Goal: Information Seeking & Learning: Learn about a topic

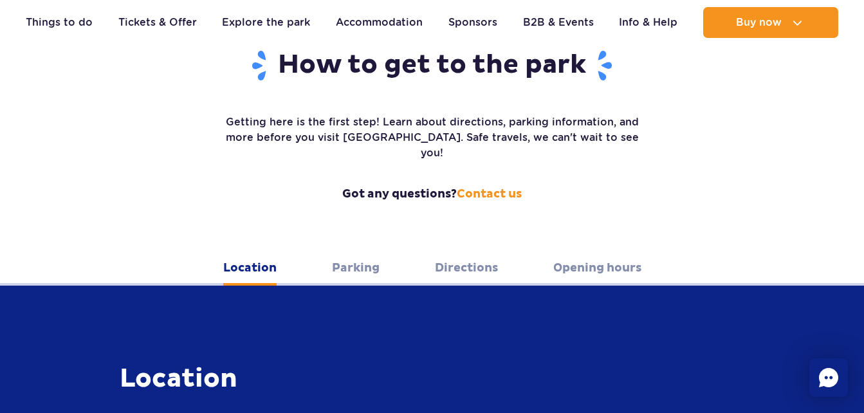
scroll to position [425, 0]
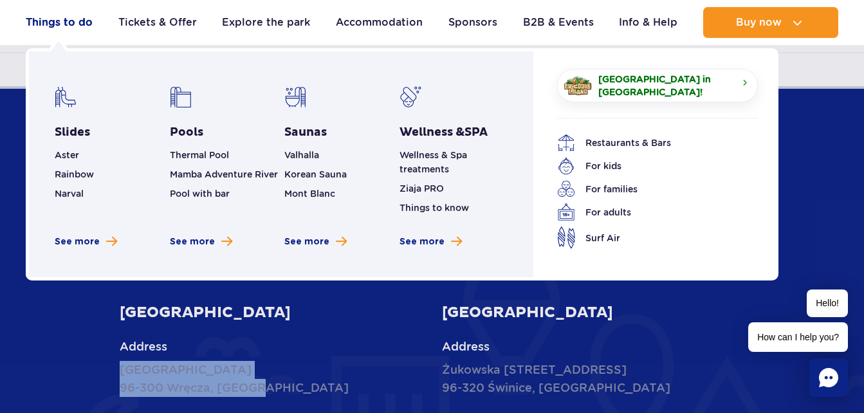
click at [62, 22] on link "Things to do" at bounding box center [59, 22] width 67 height 31
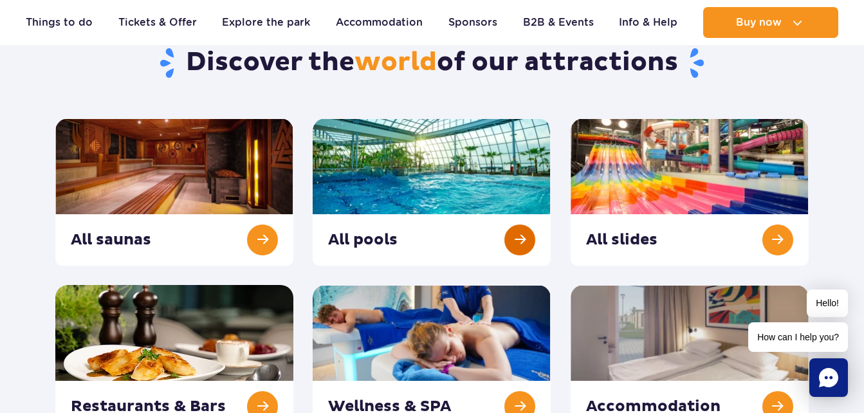
scroll to position [193, 0]
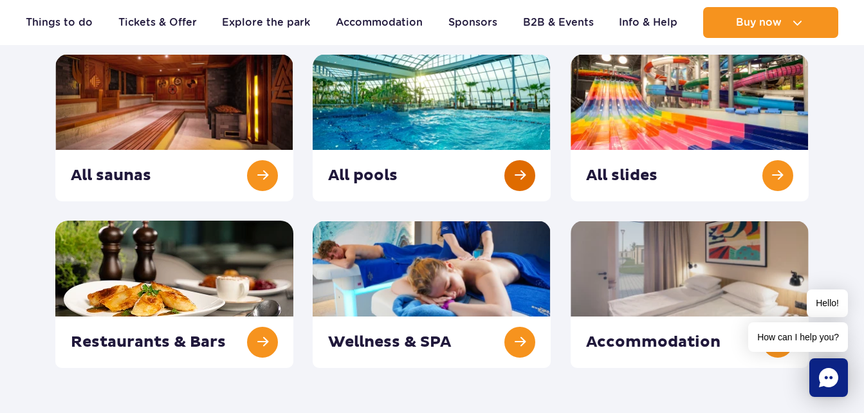
click at [521, 169] on link at bounding box center [432, 127] width 238 height 147
click at [665, 92] on link at bounding box center [690, 127] width 238 height 147
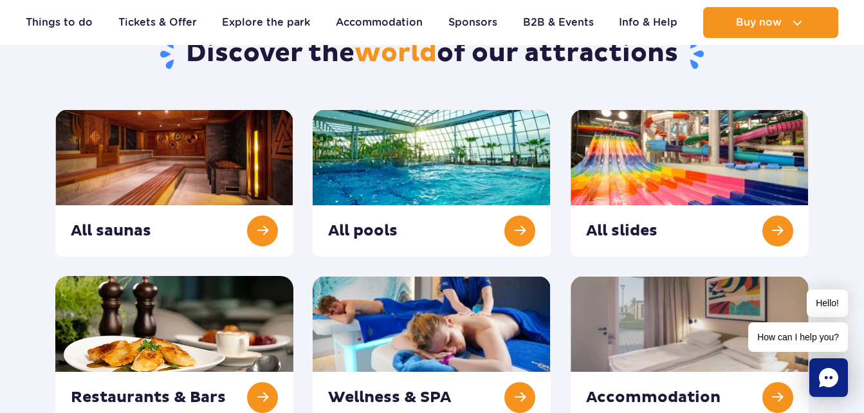
scroll to position [129, 0]
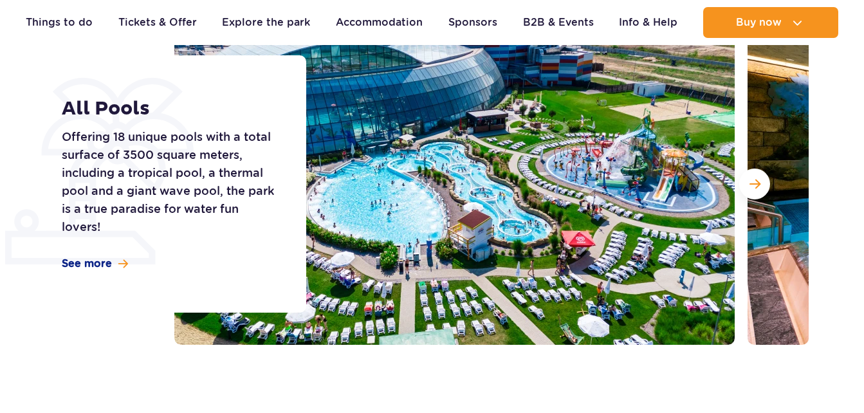
scroll to position [193, 0]
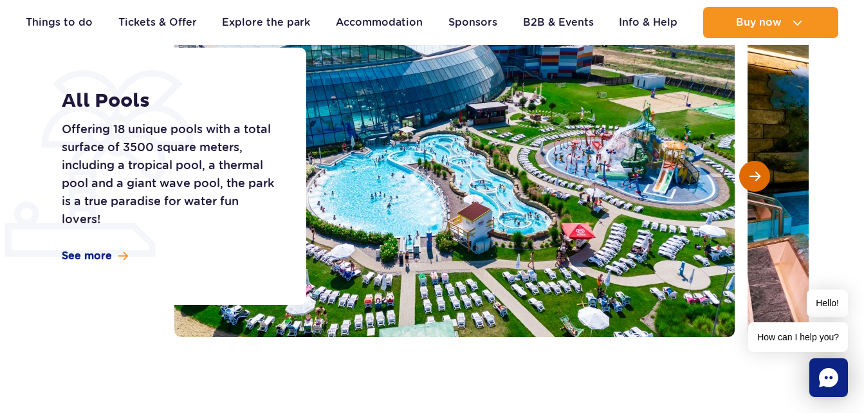
click at [765, 176] on button "Next slide" at bounding box center [754, 176] width 31 height 31
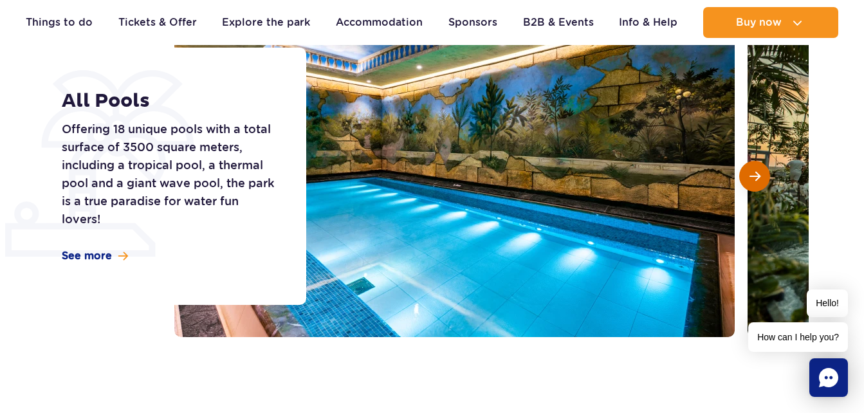
click at [764, 174] on button "Next slide" at bounding box center [754, 176] width 31 height 31
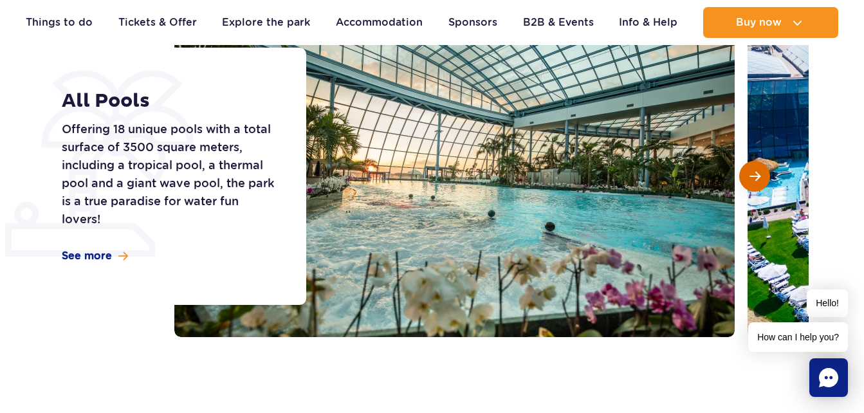
click at [764, 174] on button "Next slide" at bounding box center [754, 176] width 31 height 31
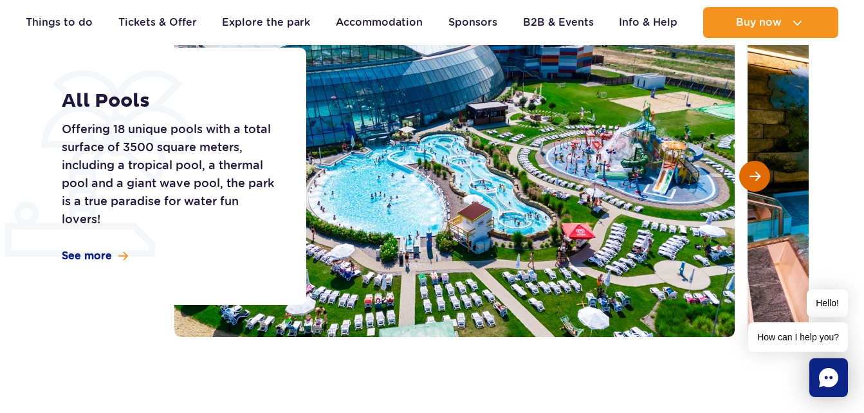
click at [764, 174] on button "Next slide" at bounding box center [754, 176] width 31 height 31
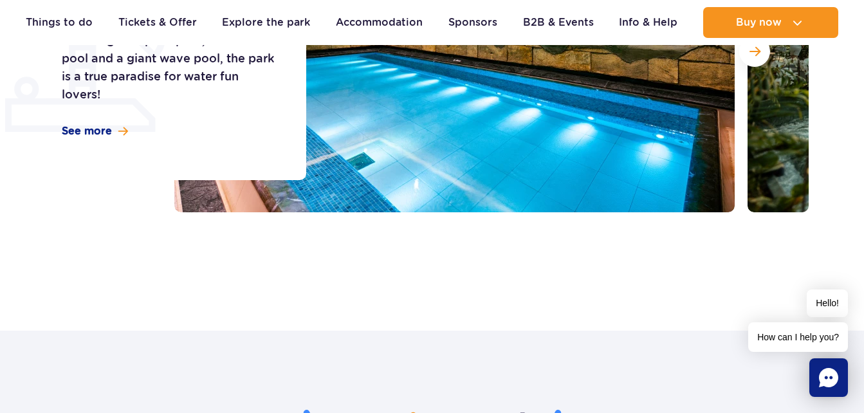
scroll to position [129, 0]
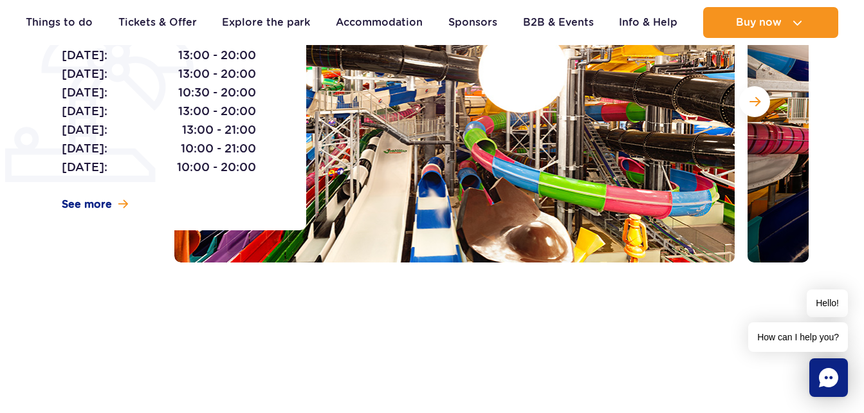
scroll to position [129, 0]
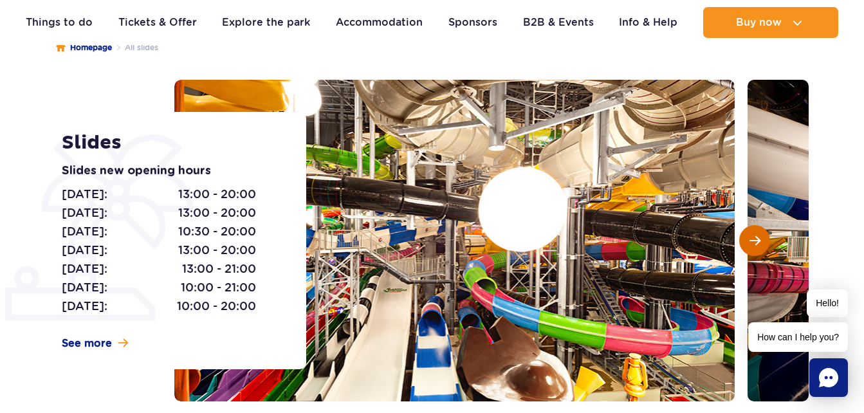
click at [754, 238] on span "Next slide" at bounding box center [755, 241] width 11 height 12
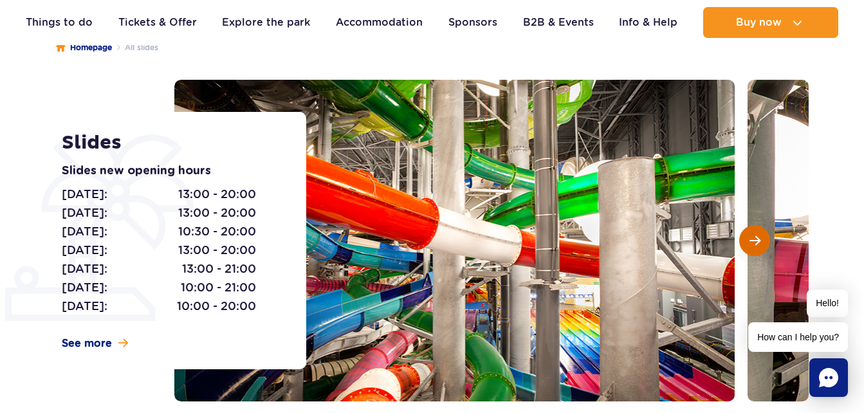
click at [754, 238] on span "Next slide" at bounding box center [755, 241] width 11 height 12
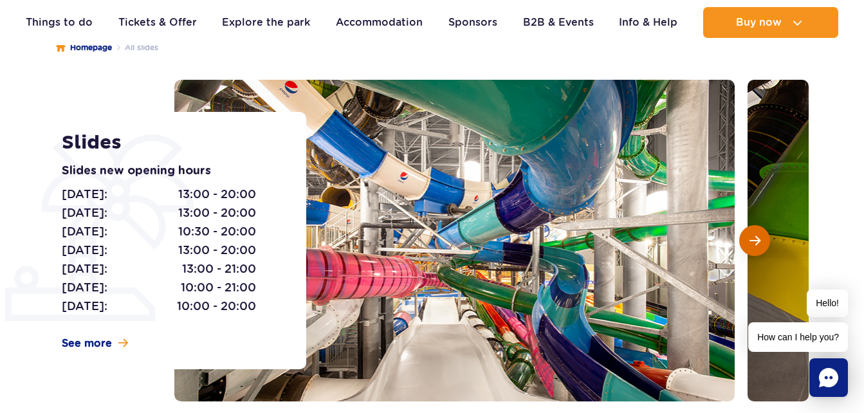
click at [754, 238] on span "Next slide" at bounding box center [755, 241] width 11 height 12
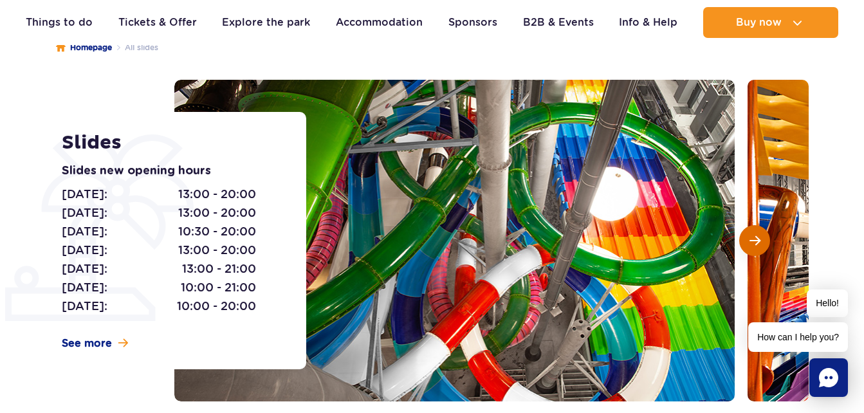
click at [754, 237] on span "Next slide" at bounding box center [755, 241] width 11 height 12
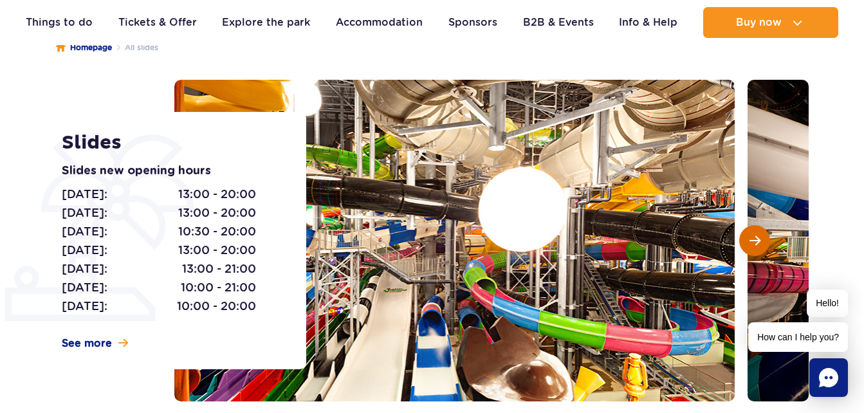
click at [754, 237] on span "Next slide" at bounding box center [755, 241] width 11 height 12
